Goal: Task Accomplishment & Management: Use online tool/utility

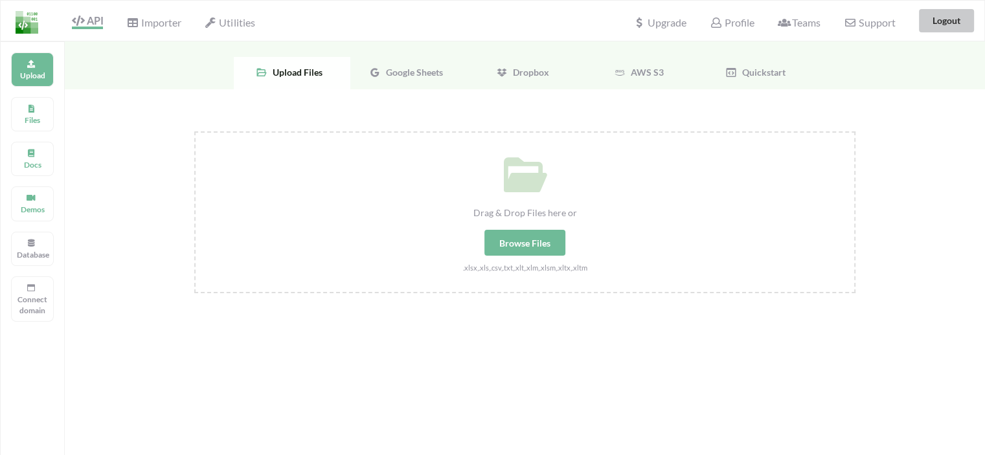
click at [933, 27] on button "Logout" at bounding box center [946, 20] width 55 height 23
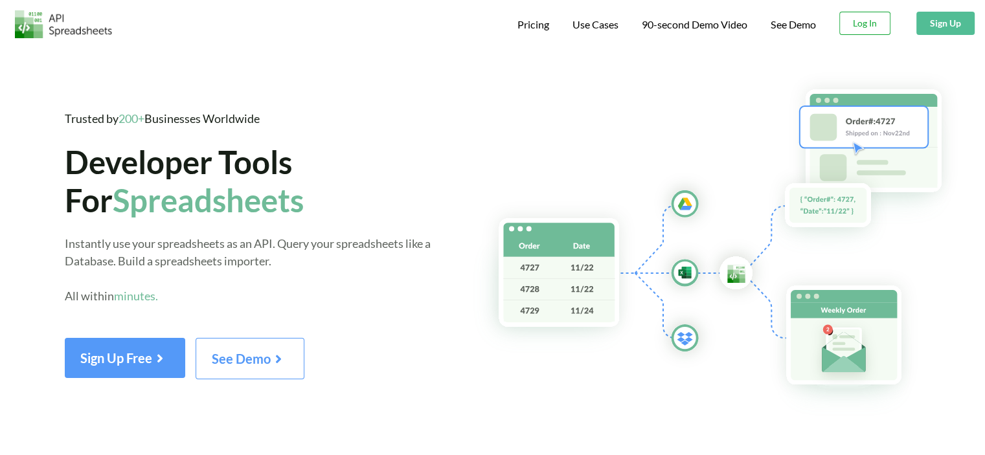
click at [856, 17] on button "Log In" at bounding box center [864, 23] width 51 height 23
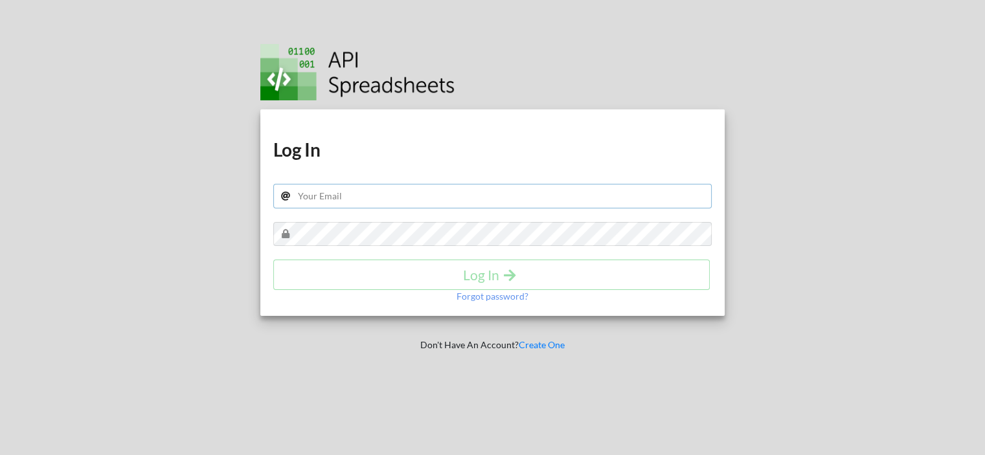
click at [353, 194] on input "text" at bounding box center [492, 196] width 439 height 25
paste input "[EMAIL_ADDRESS][DOMAIN_NAME]"
type input "[EMAIL_ADDRESS][DOMAIN_NAME]"
click at [442, 267] on h4 "Log In" at bounding box center [491, 275] width 409 height 16
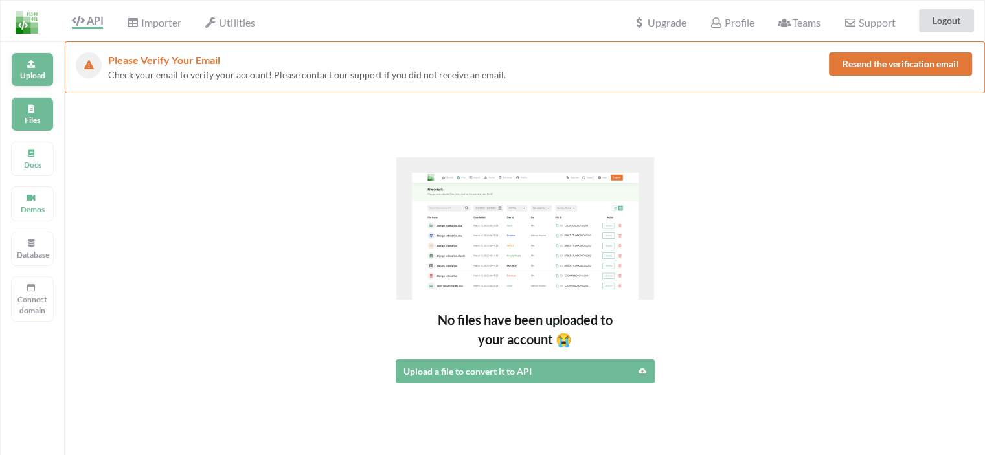
click at [50, 82] on div "Upload" at bounding box center [32, 69] width 43 height 34
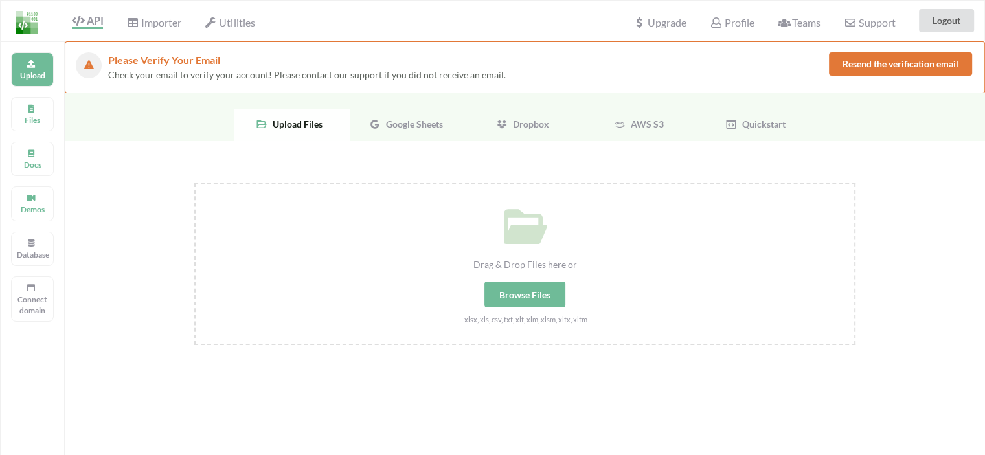
click at [541, 293] on div "Browse Files" at bounding box center [524, 295] width 81 height 26
click at [194, 183] on input "Drag & Drop Files here or Browse Files .xlsx,.xls,.csv,.txt,.xlt,.xlm,.xlsm,.xl…" at bounding box center [194, 183] width 0 height 0
type input "C:\fakepath\Zygal FSIE.xlsx"
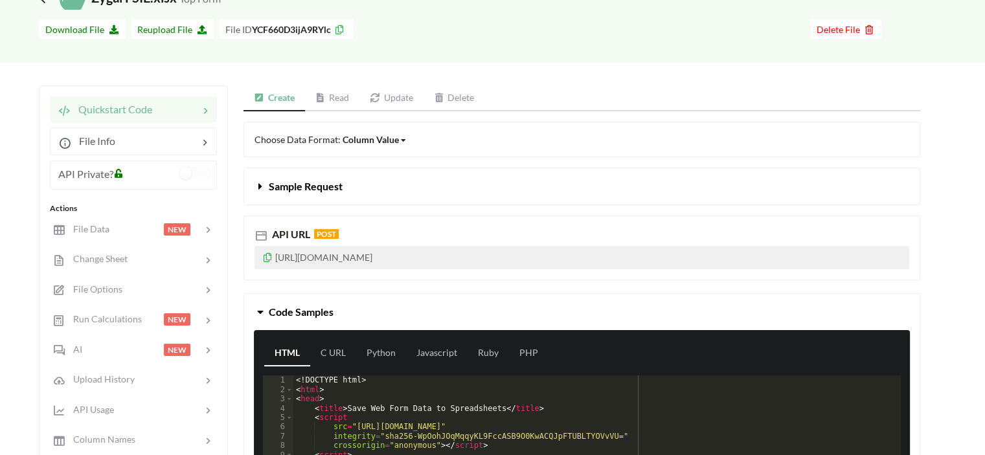
scroll to position [129, 0]
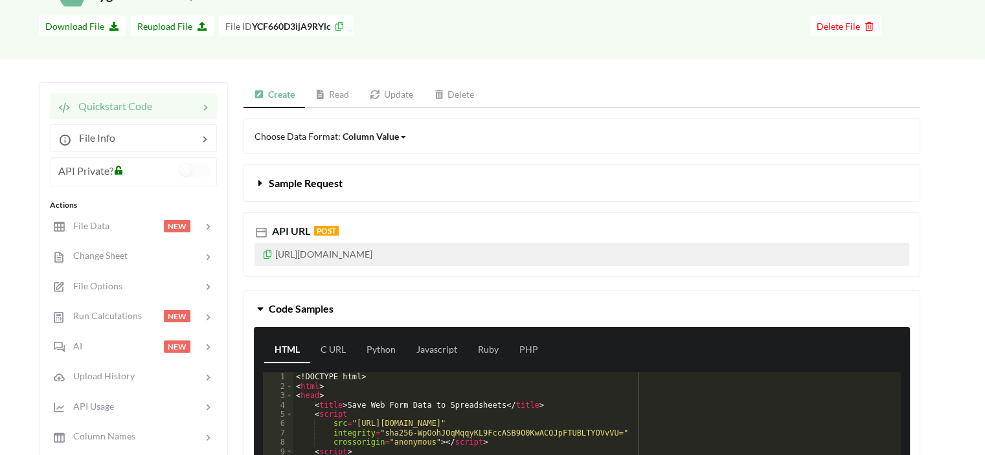
click at [401, 251] on p "https://api.apispreadsheets.com/data/YCF660D3ijA9RYlc/" at bounding box center [581, 254] width 654 height 23
click at [266, 251] on icon at bounding box center [267, 252] width 11 height 9
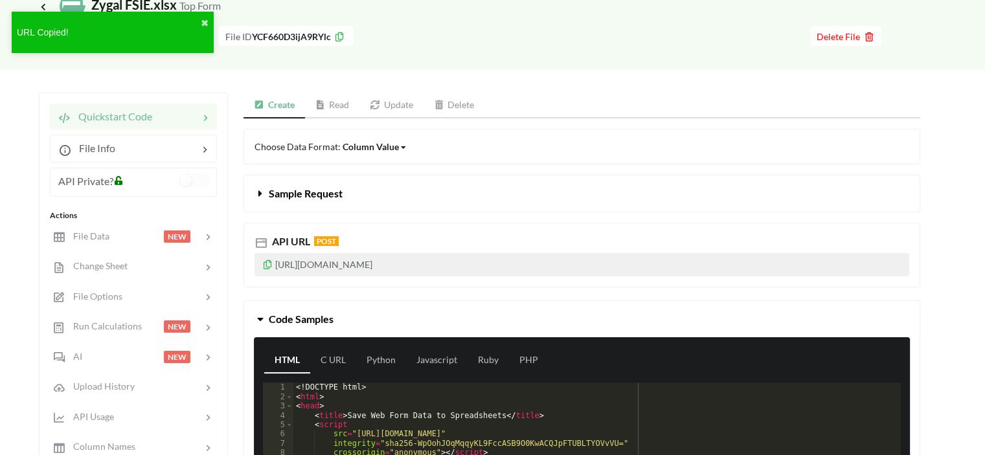
scroll to position [0, 0]
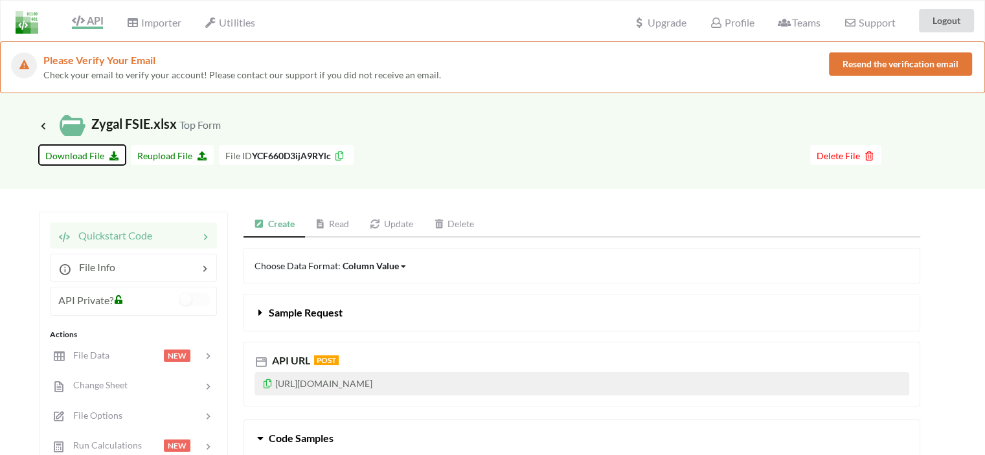
click at [67, 158] on span "Download File" at bounding box center [82, 155] width 74 height 11
